Goal: Find specific page/section: Find specific page/section

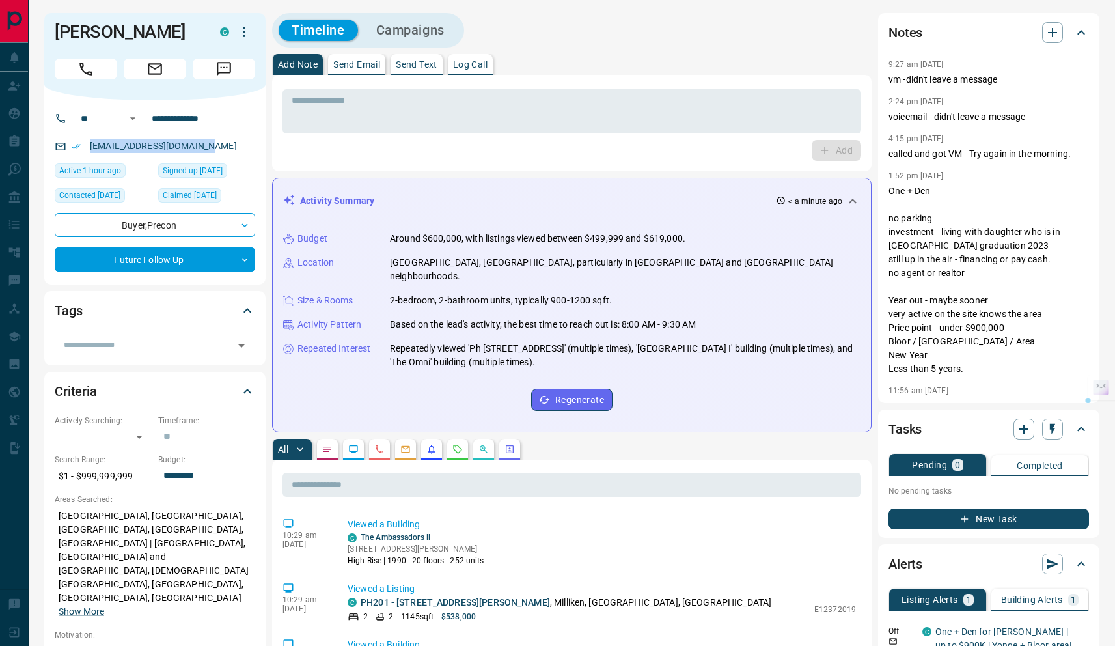
drag, startPoint x: 206, startPoint y: 148, endPoint x: 185, endPoint y: 135, distance: 24.6
click at [185, 135] on div "[EMAIL_ADDRESS][DOMAIN_NAME]" at bounding box center [155, 145] width 200 height 21
copy link "[EMAIL_ADDRESS][DOMAIN_NAME]"
click at [217, 147] on div "[EMAIL_ADDRESS][DOMAIN_NAME]" at bounding box center [155, 145] width 200 height 21
drag, startPoint x: 207, startPoint y: 150, endPoint x: 188, endPoint y: 137, distance: 23.3
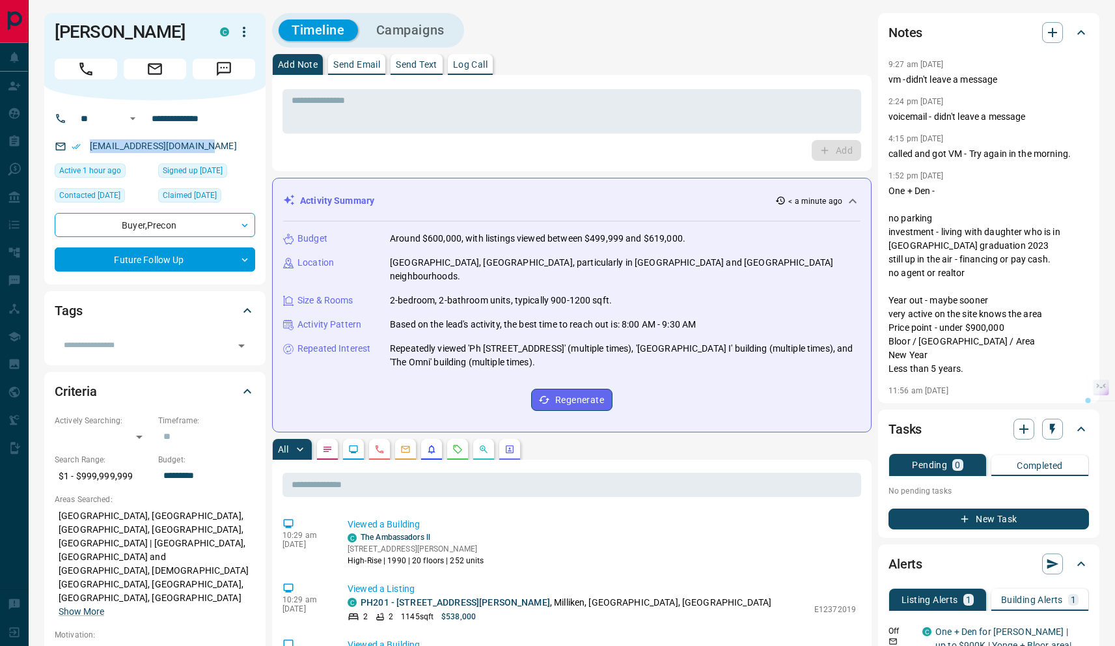
click at [188, 136] on div "[EMAIL_ADDRESS][DOMAIN_NAME]" at bounding box center [155, 145] width 200 height 21
copy link "[EMAIL_ADDRESS][DOMAIN_NAME]"
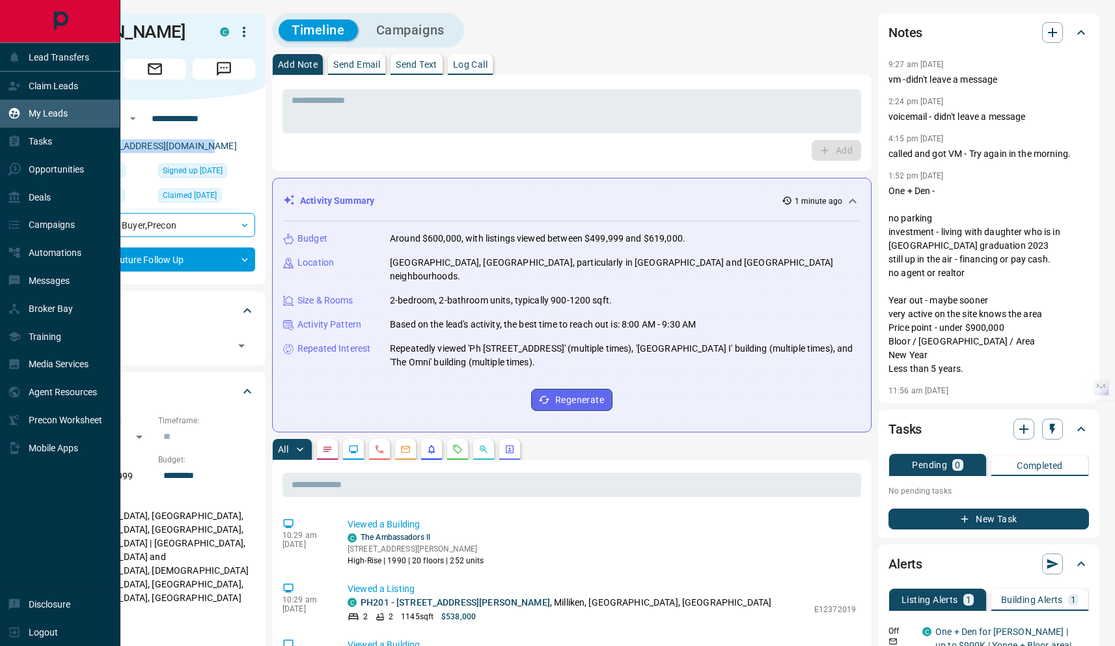
click at [51, 121] on div "My Leads" at bounding box center [38, 113] width 60 height 21
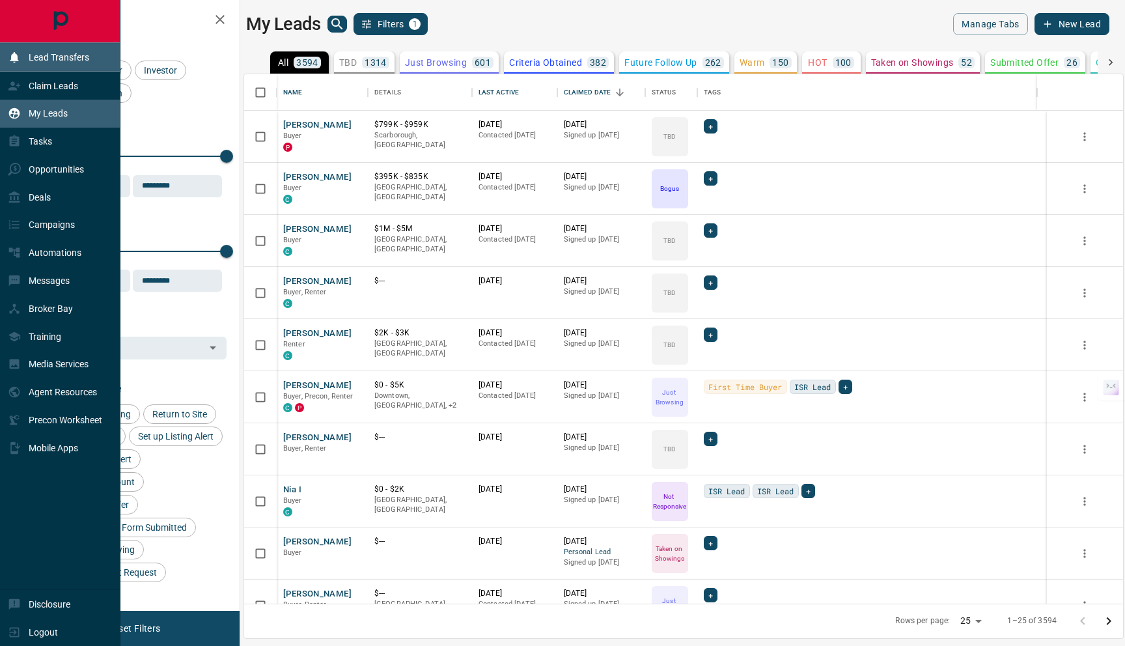
scroll to position [519, 869]
click at [68, 79] on div "Claim Leads" at bounding box center [43, 85] width 70 height 21
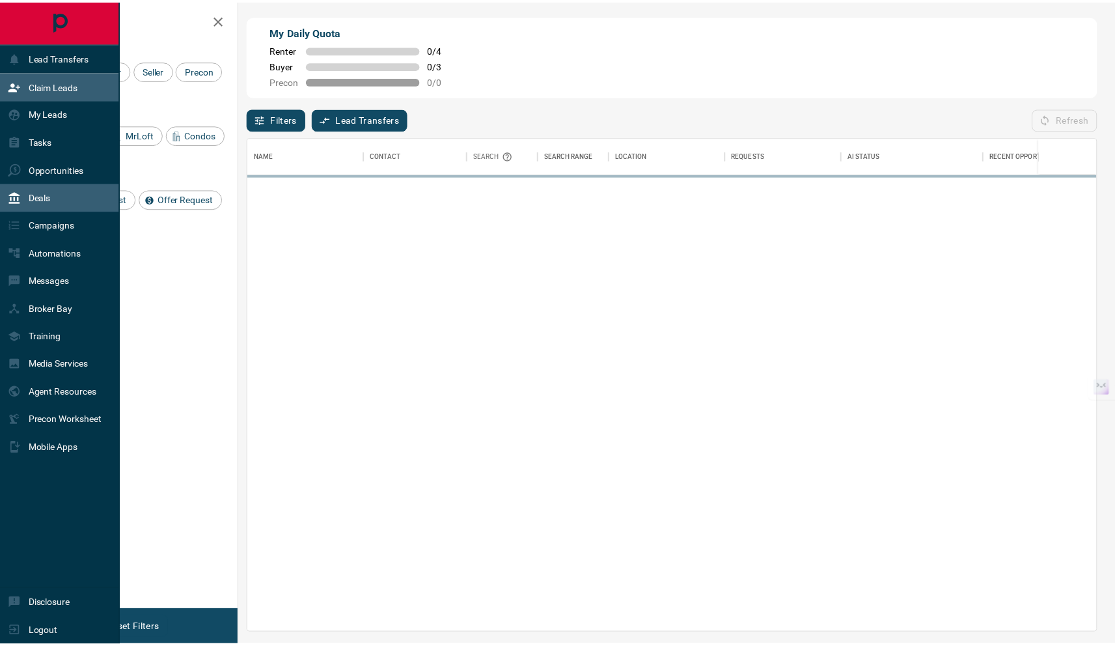
scroll to position [486, 847]
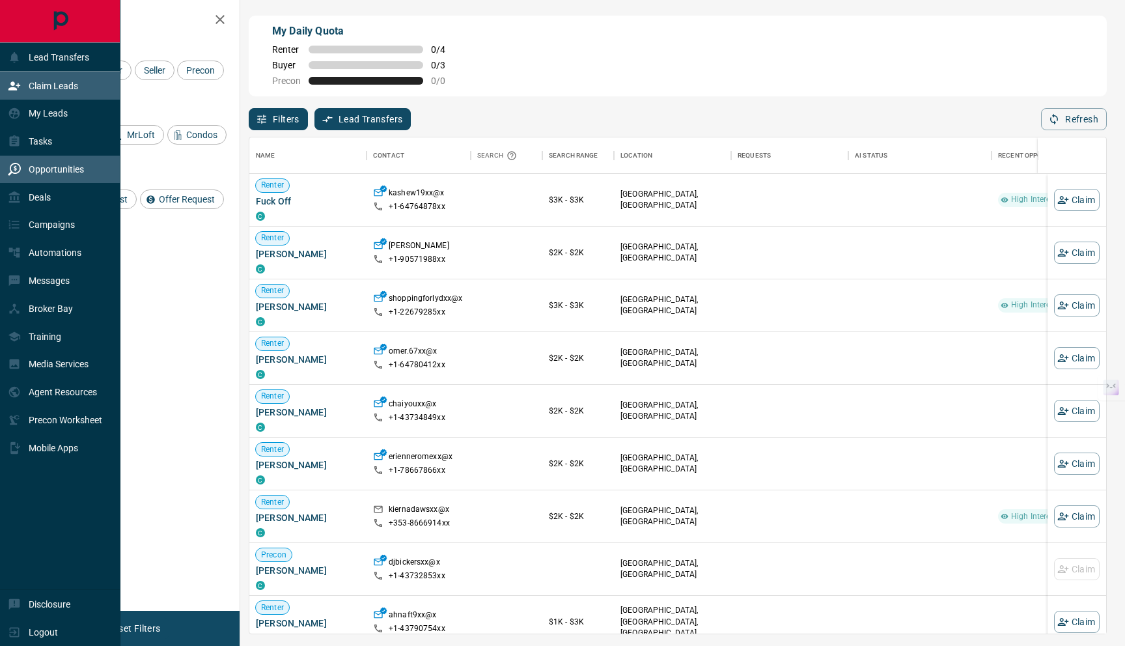
click at [44, 174] on div "Opportunities" at bounding box center [46, 169] width 76 height 21
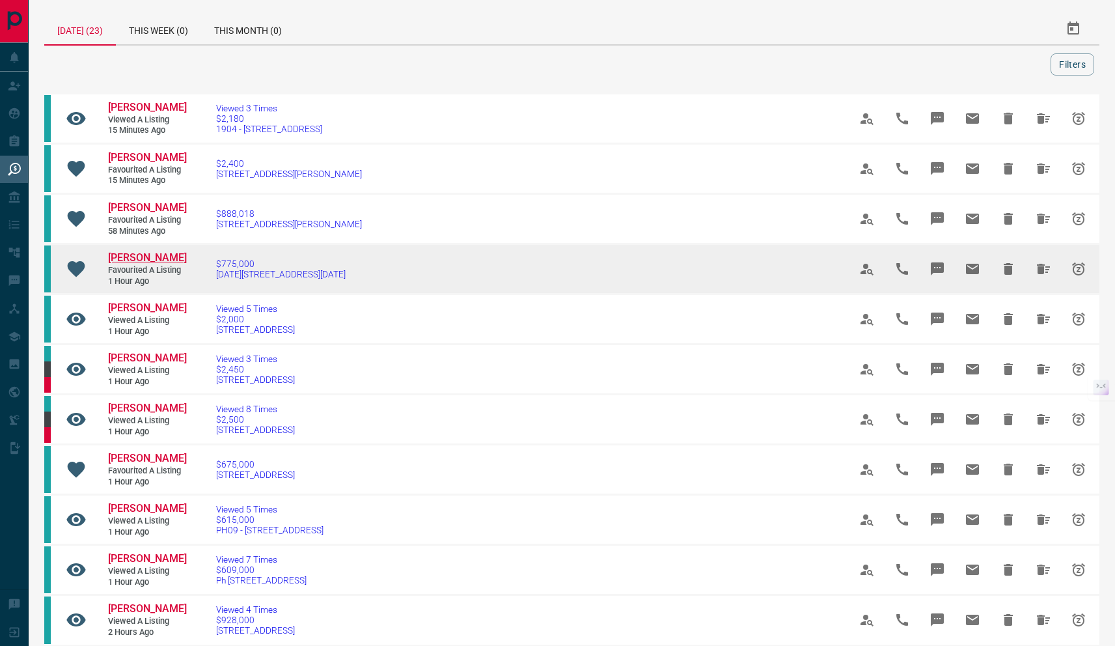
click at [146, 257] on span "[PERSON_NAME]" at bounding box center [147, 257] width 79 height 12
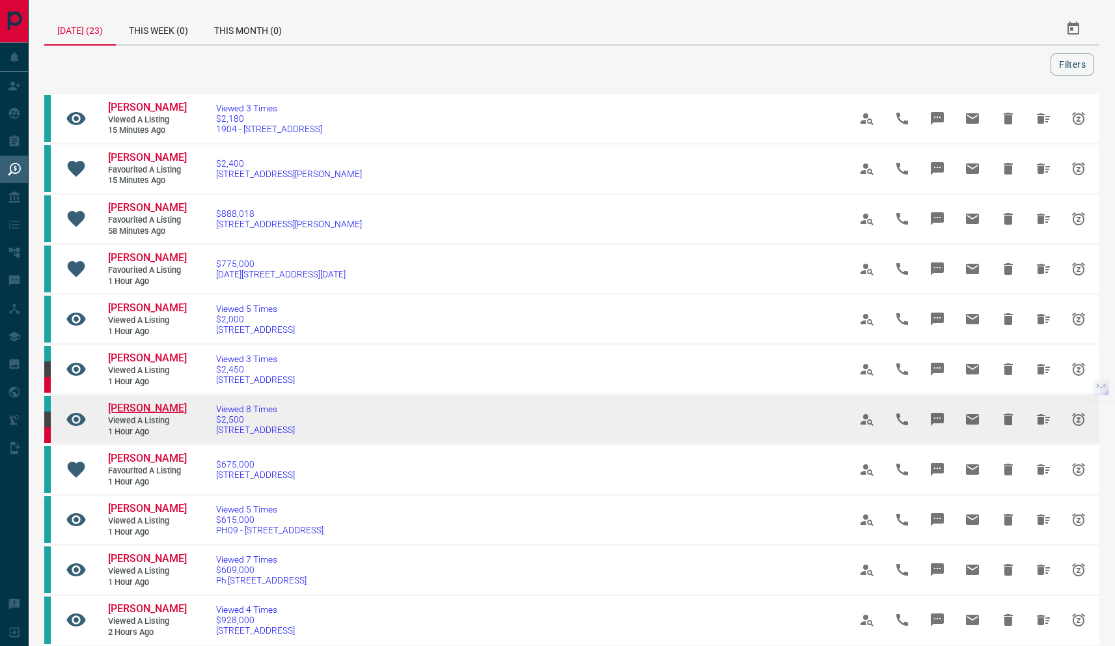
click at [131, 405] on span "[PERSON_NAME]" at bounding box center [147, 408] width 79 height 12
